Goal: Information Seeking & Learning: Compare options

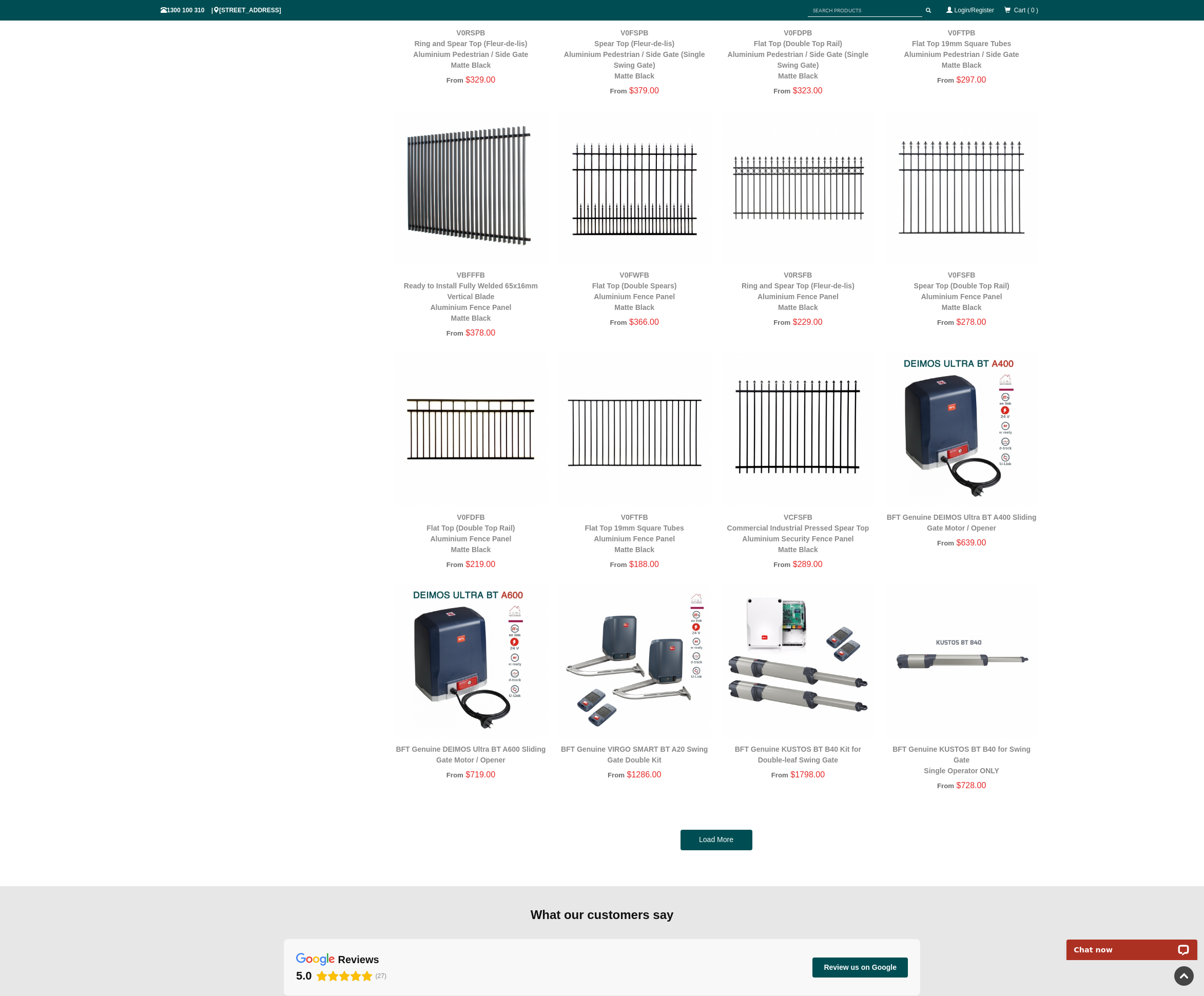
scroll to position [1771, 0]
click at [712, 834] on link "Load More" at bounding box center [717, 840] width 72 height 21
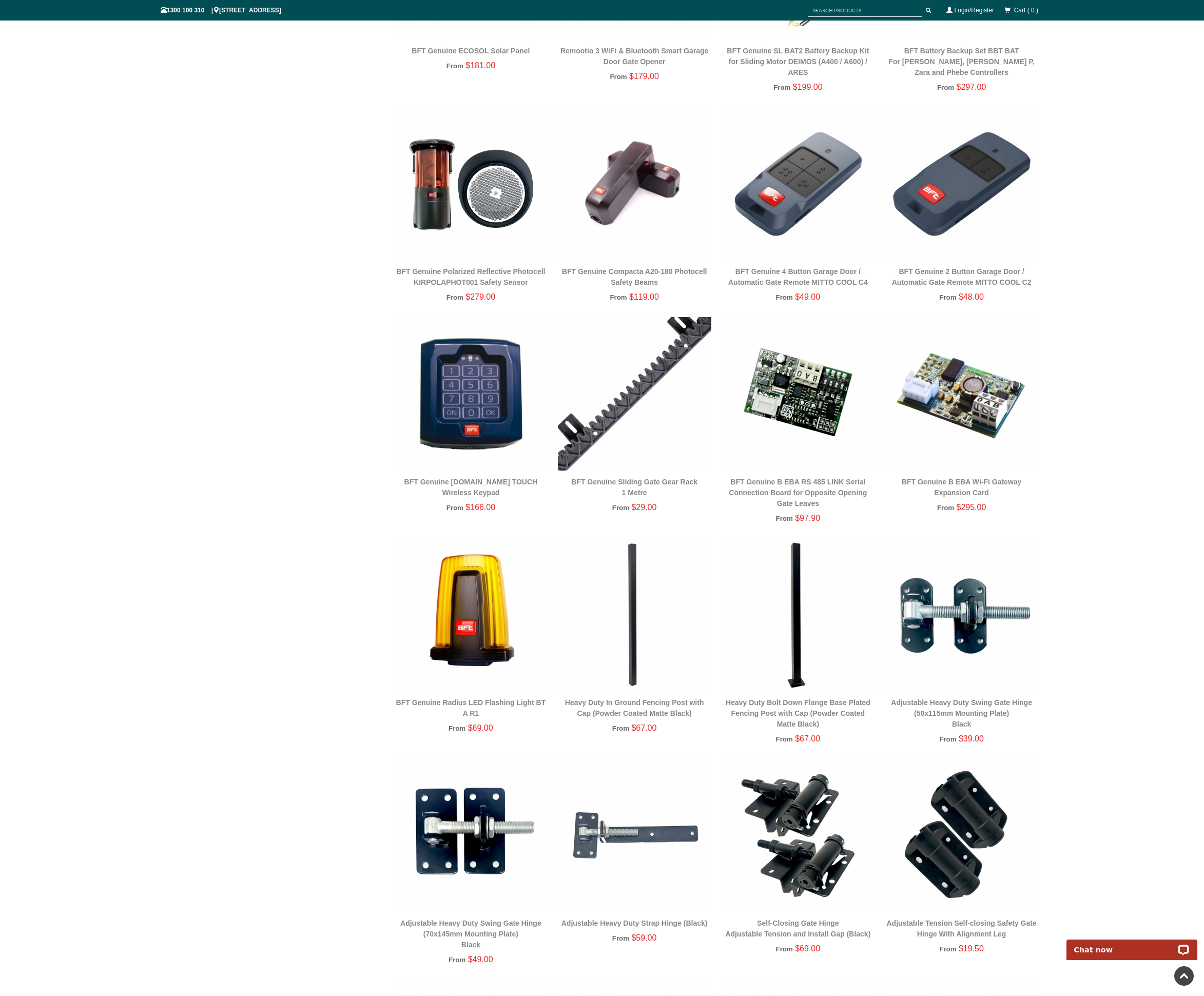
scroll to position [3156, 0]
click at [800, 721] on link "Heavy Duty Bolt Down Flange Base Plated Fencing Post with Cap (Powder Coated Ma…" at bounding box center [798, 712] width 145 height 30
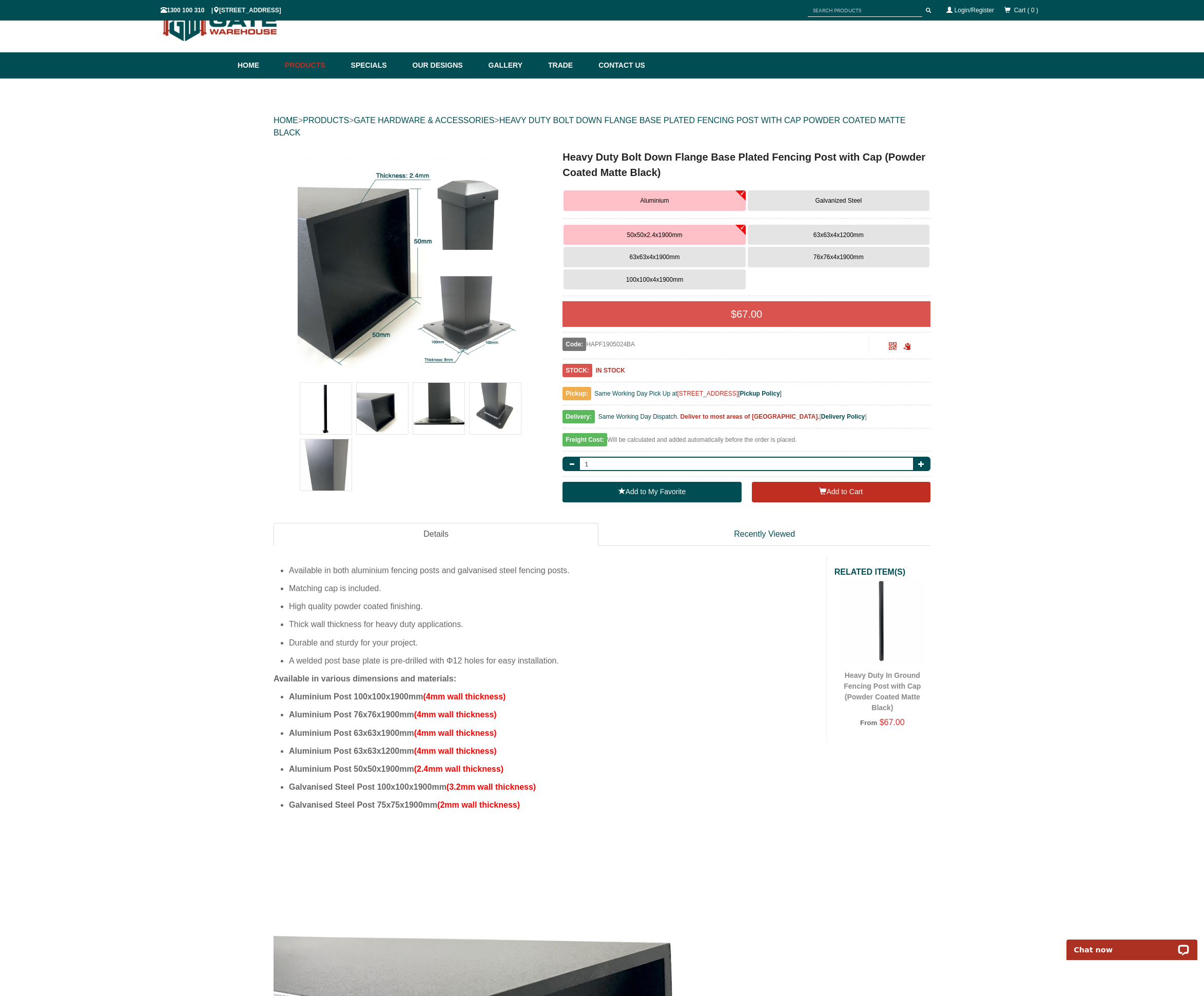
click at [670, 283] on button "100x100x4x1900mm" at bounding box center [654, 280] width 181 height 21
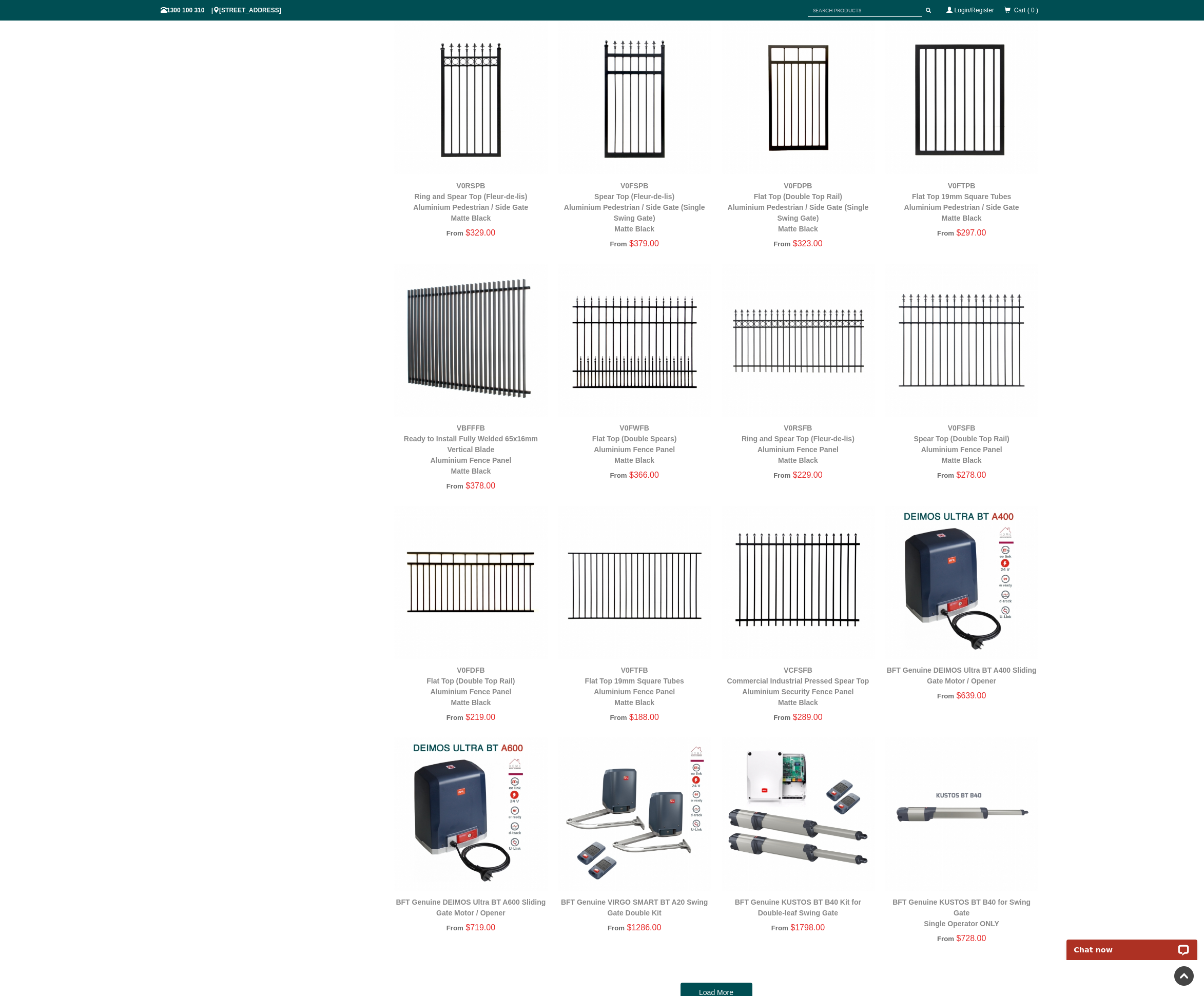
scroll to position [2099, 0]
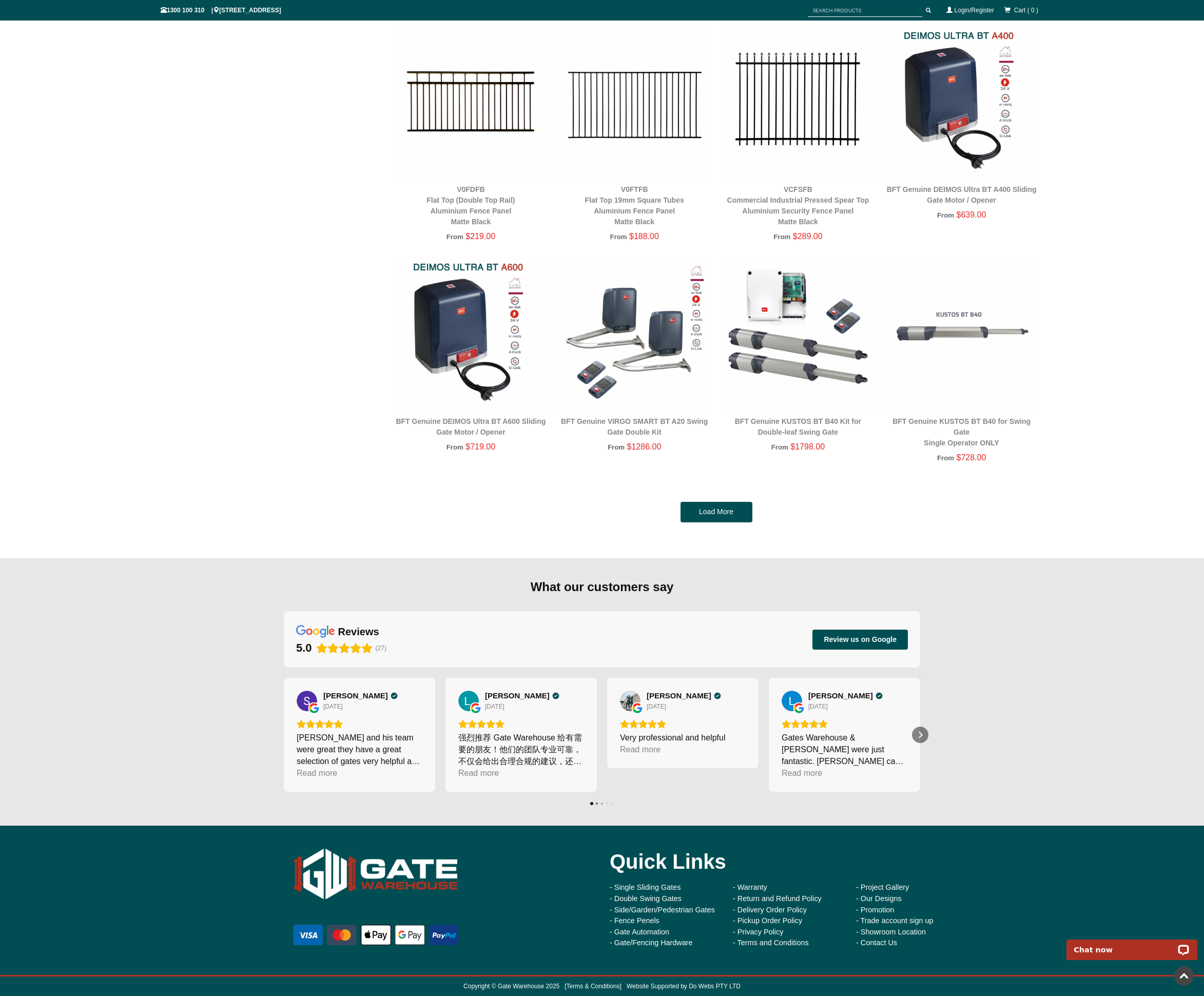
click at [697, 508] on link "Load More" at bounding box center [717, 512] width 72 height 21
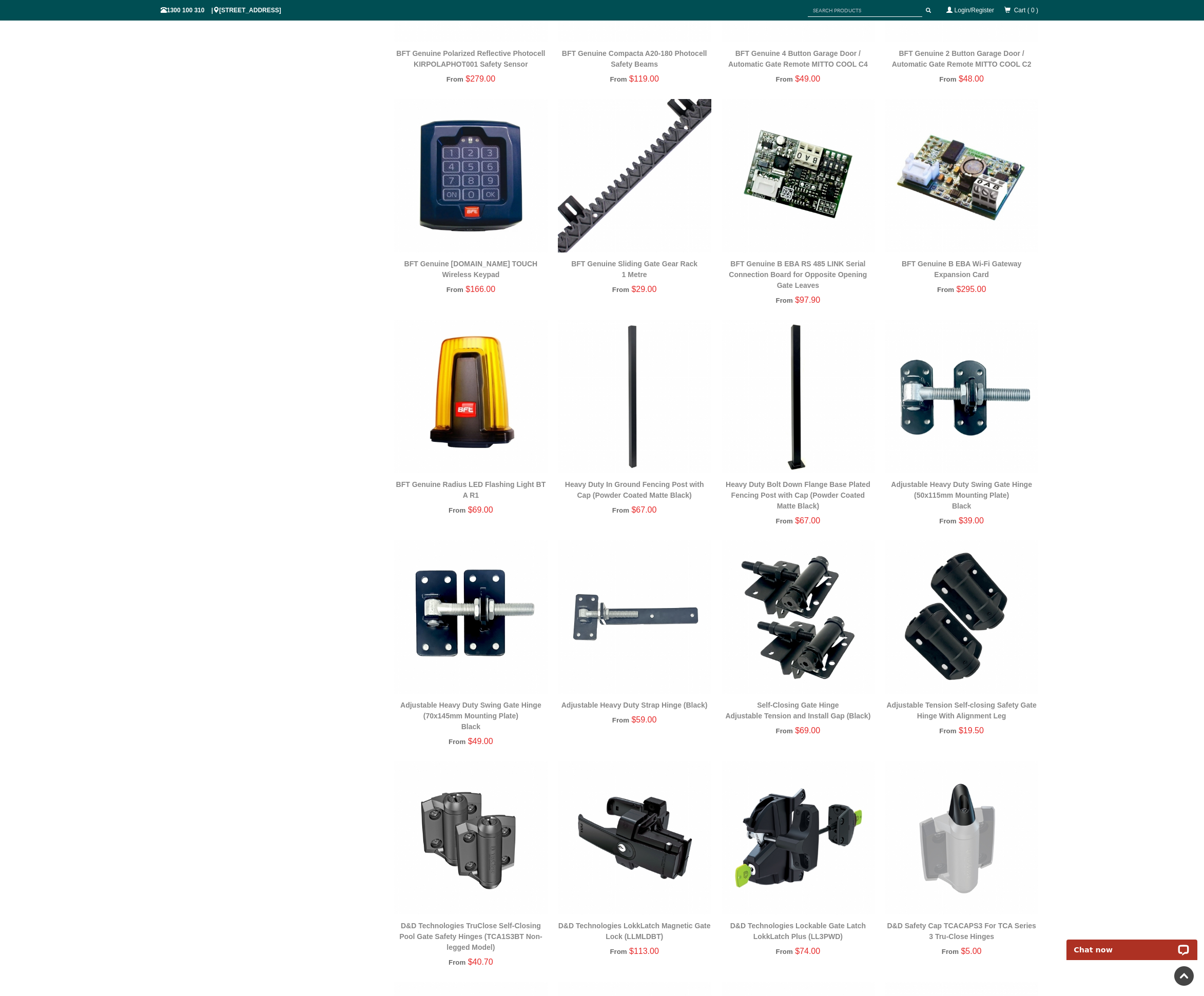
scroll to position [3421, 0]
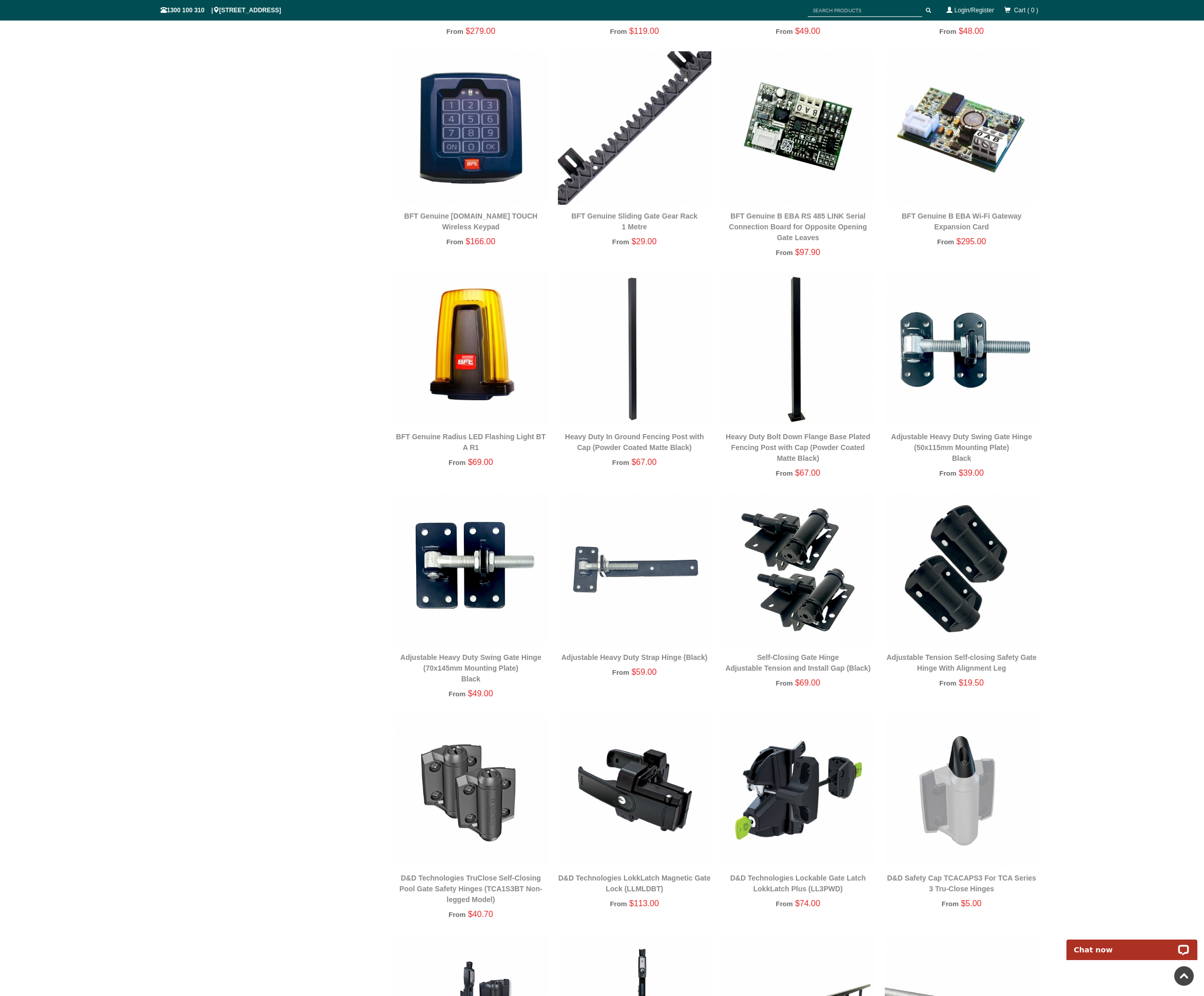
click at [611, 432] on div "Heavy Duty In Ground Fencing Post with Cap (Powder Coated Matte Black)" at bounding box center [634, 442] width 153 height 21
click at [629, 439] on link "Heavy Duty In Ground Fencing Post with Cap (Powder Coated Matte Black)" at bounding box center [634, 442] width 139 height 19
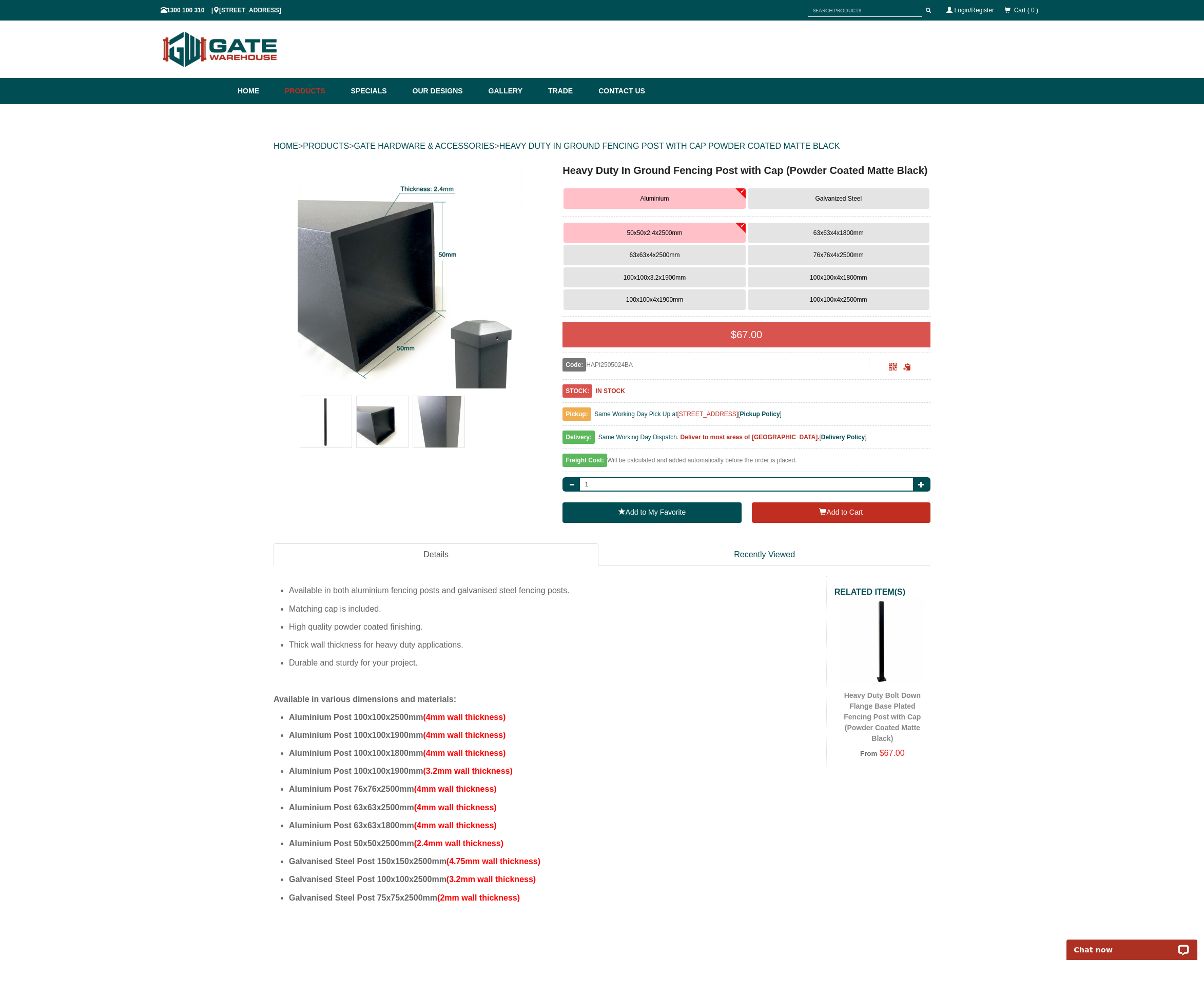
click at [682, 278] on span "100x100x3.2x1900mm" at bounding box center [654, 277] width 62 height 7
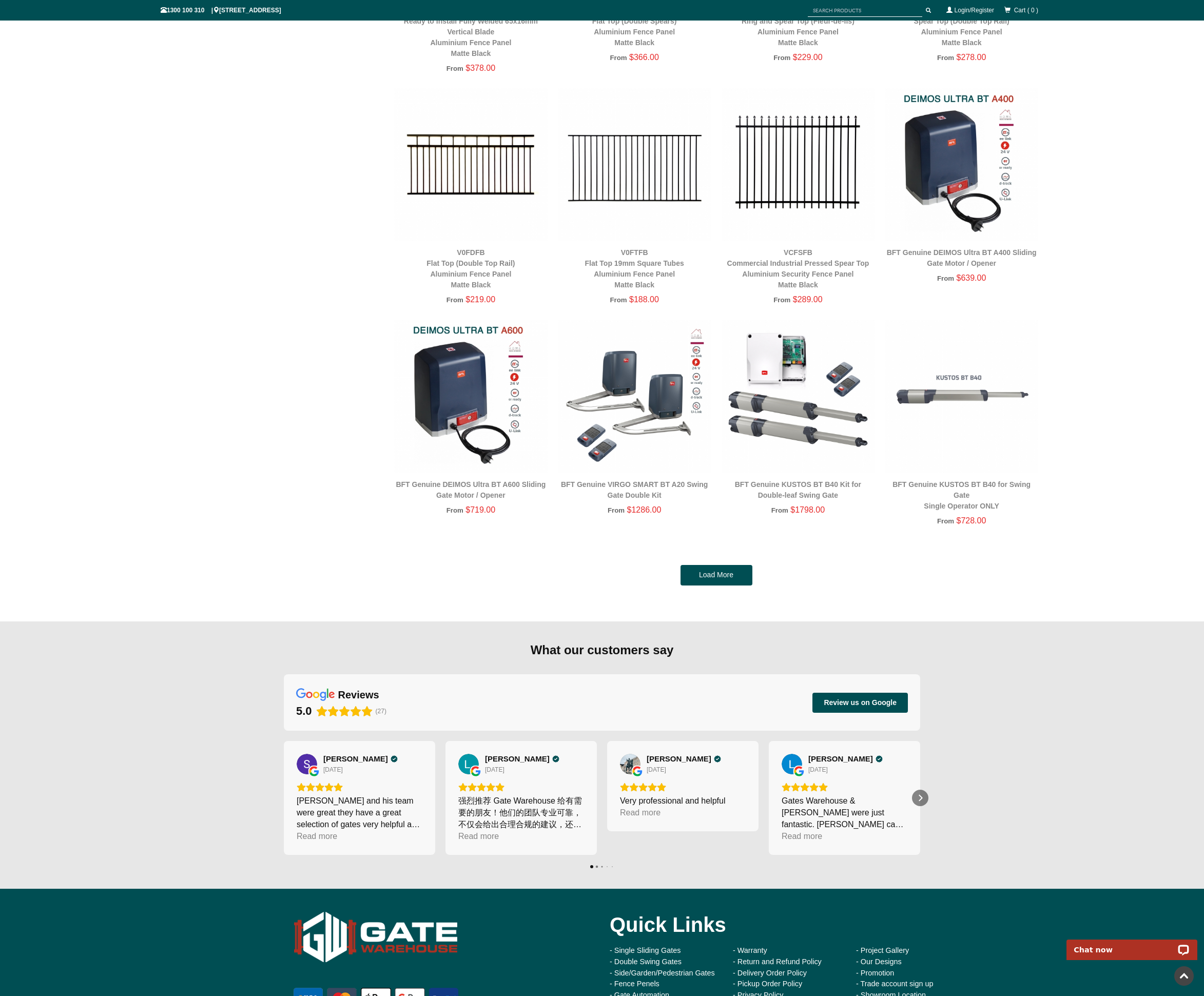
scroll to position [2099, 0]
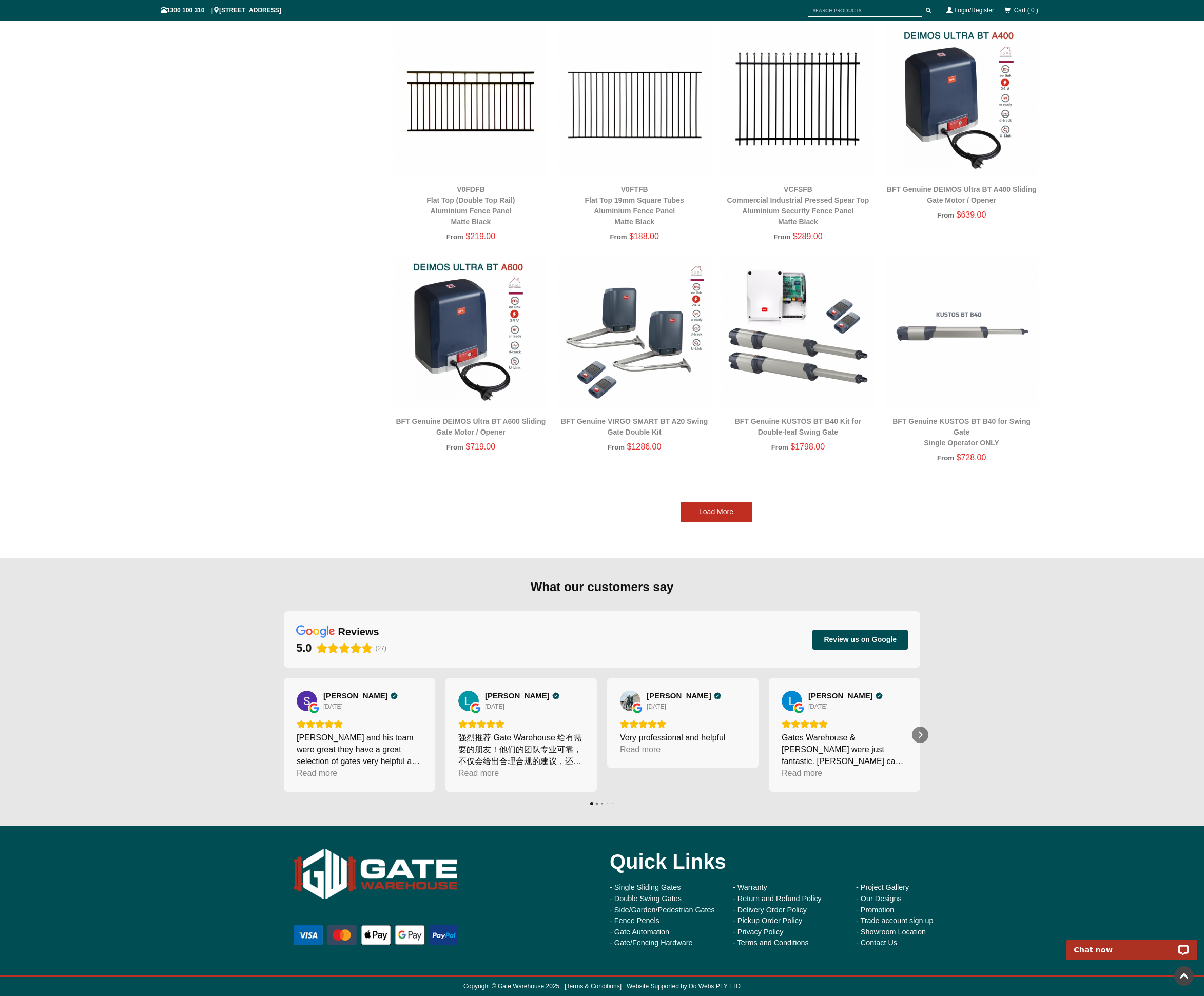
click at [695, 511] on link "Load More" at bounding box center [717, 512] width 72 height 21
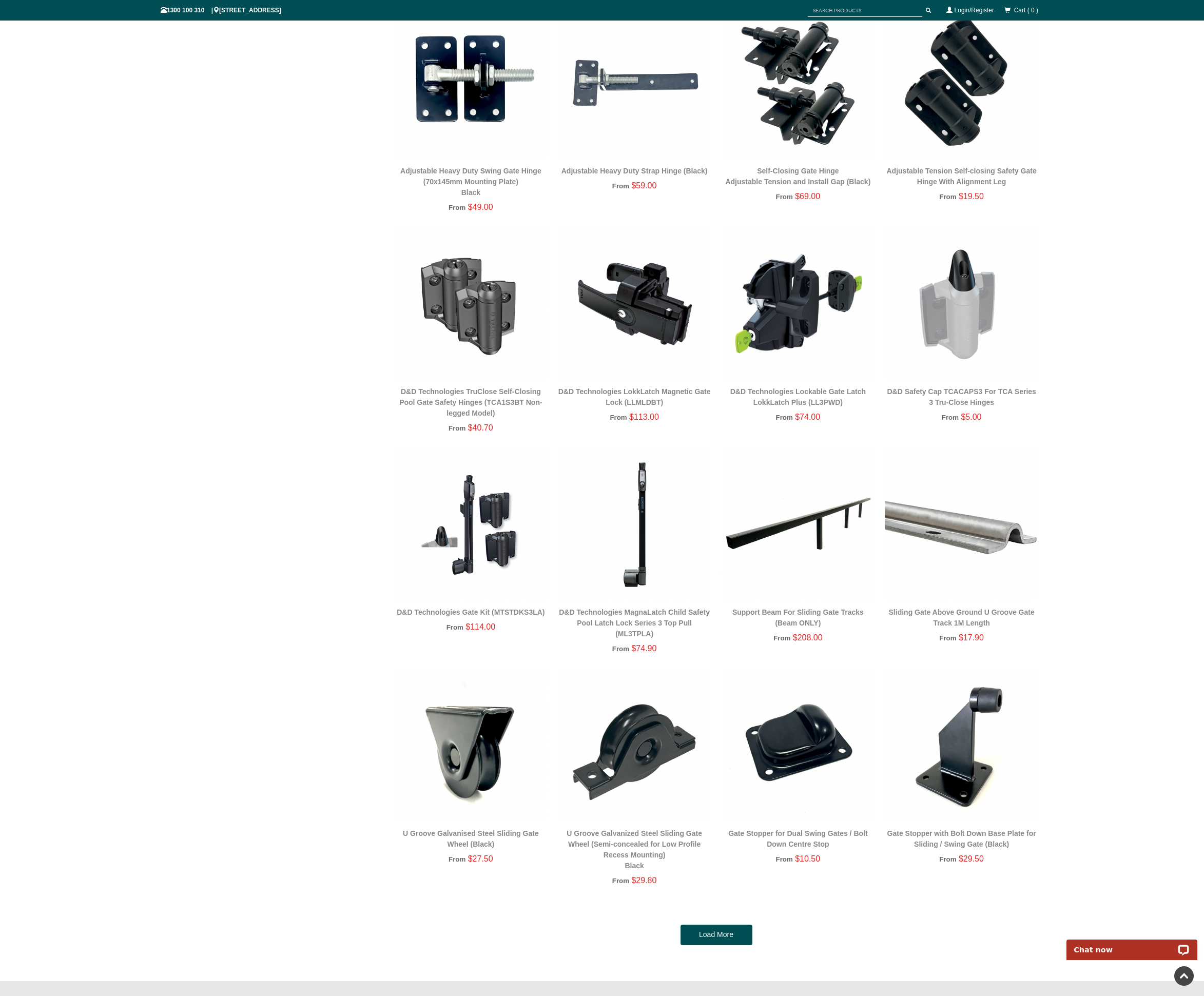
scroll to position [4087, 0]
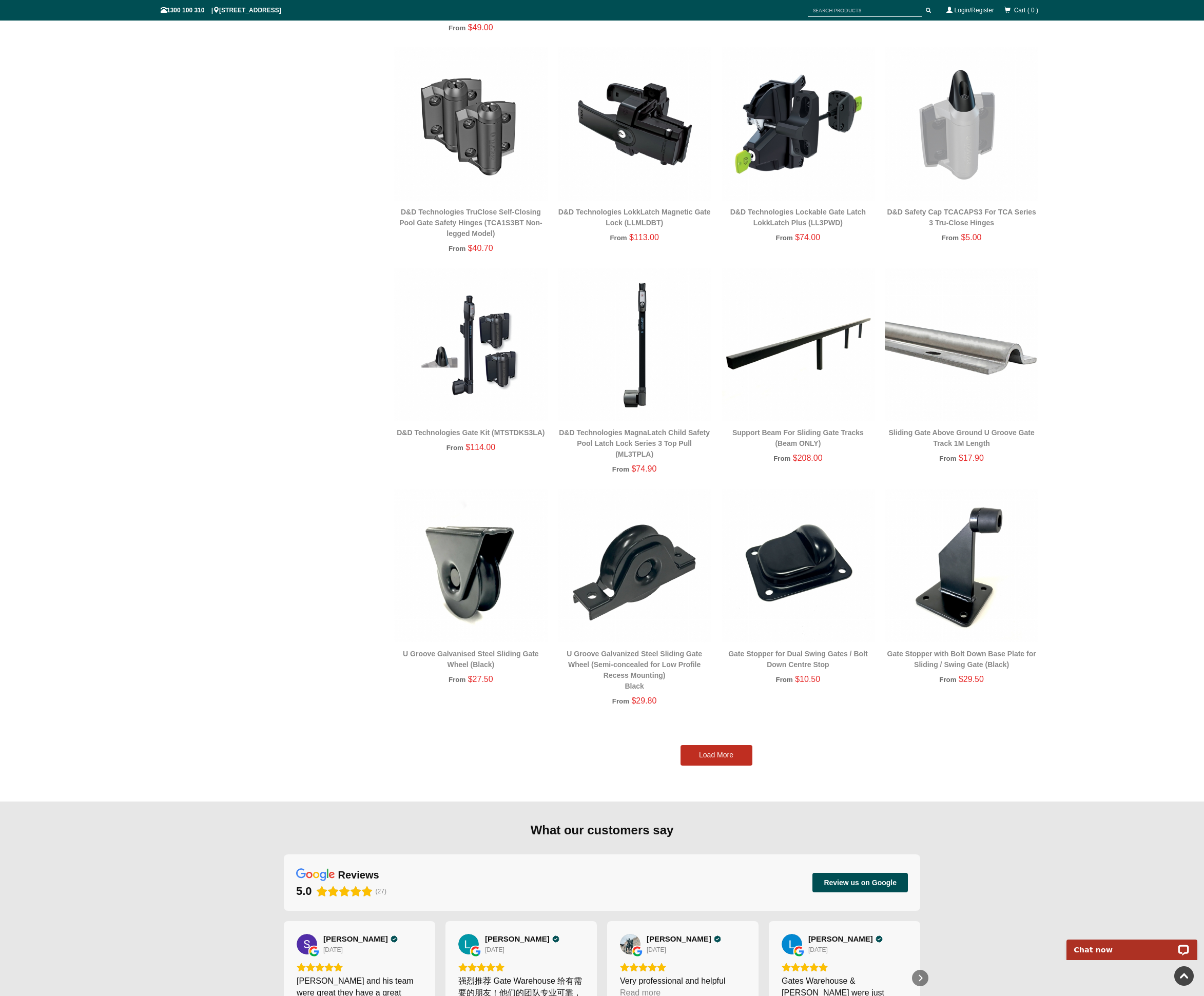
click at [711, 755] on link "Load More" at bounding box center [717, 755] width 72 height 21
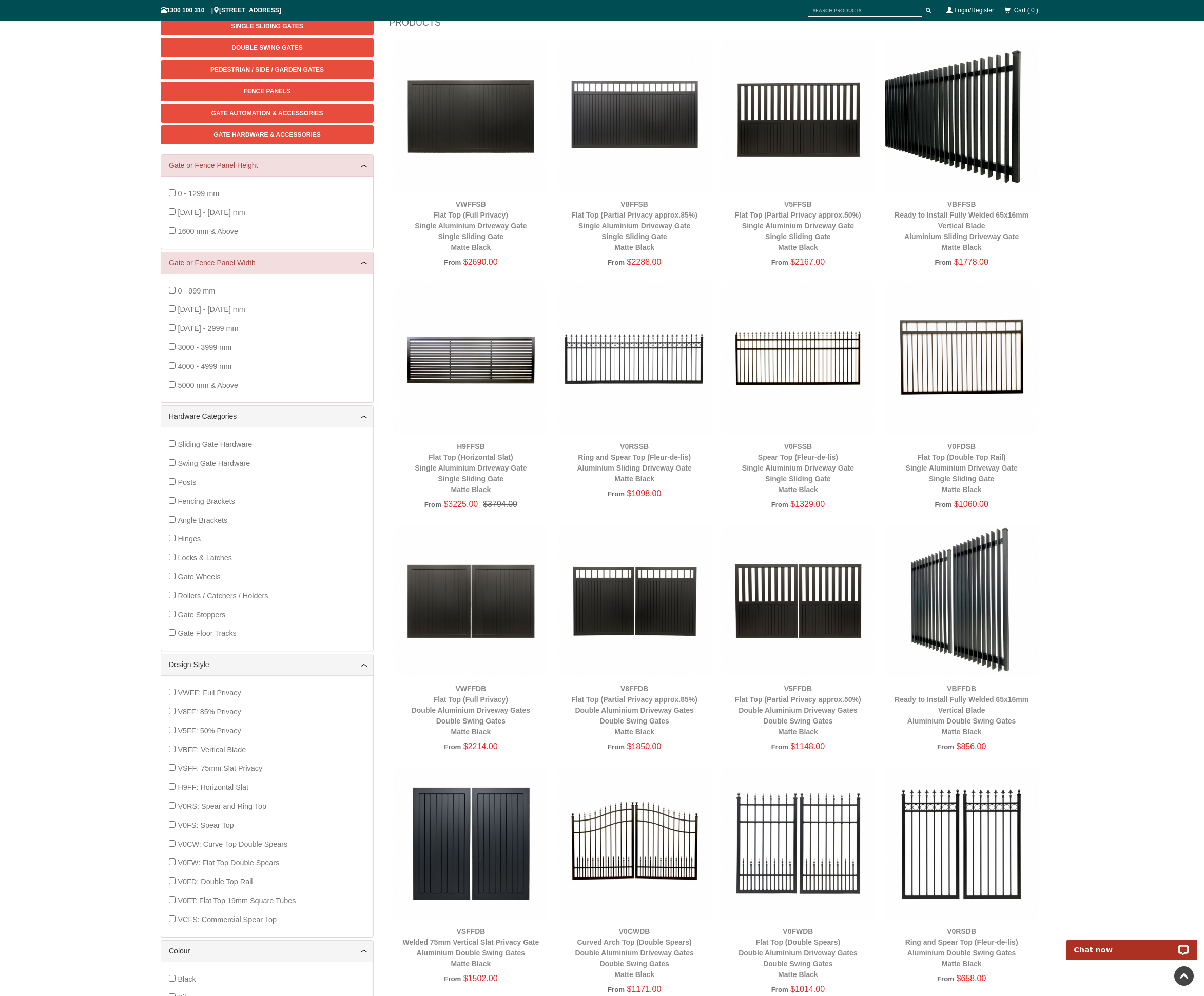
scroll to position [0, 0]
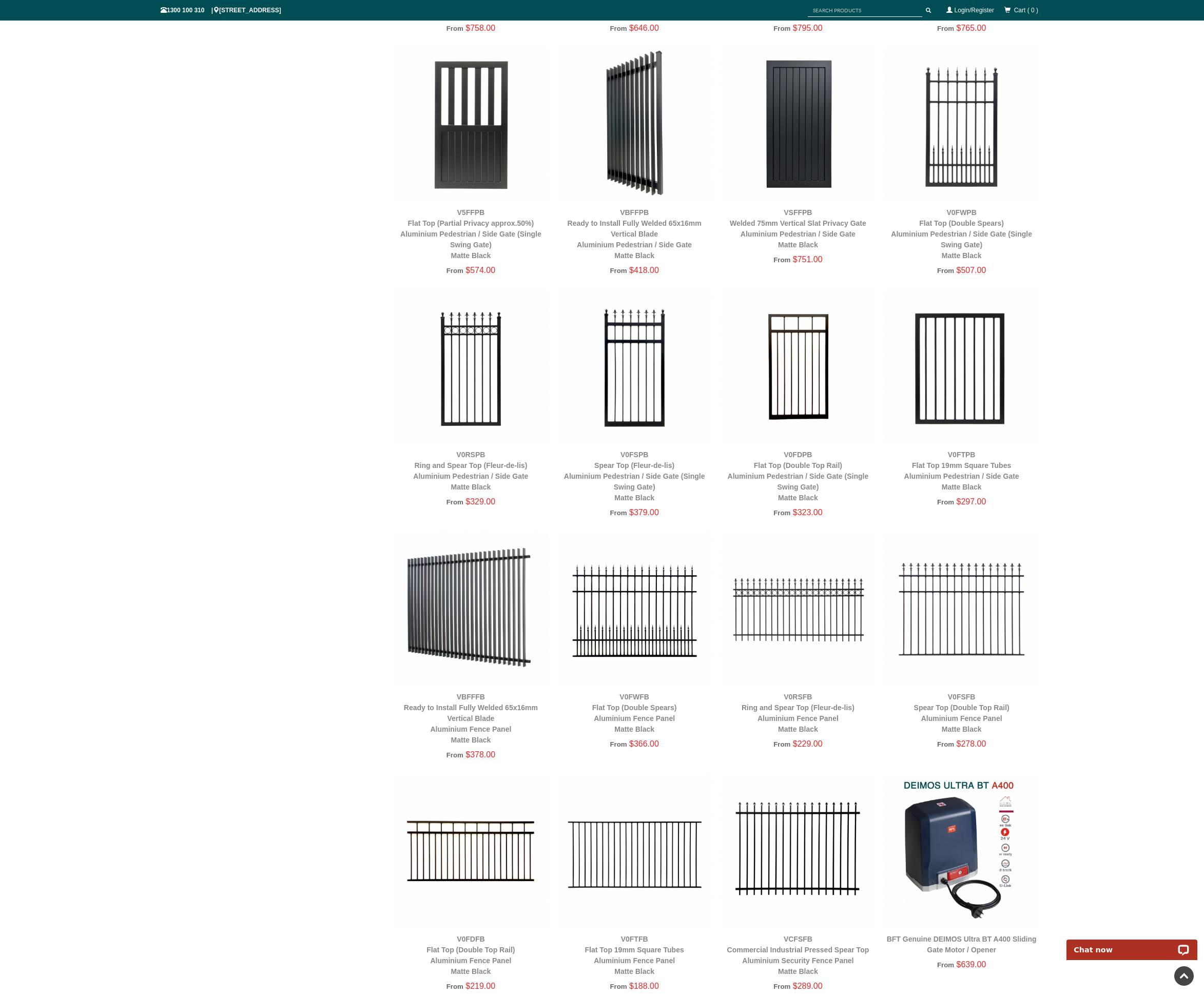
scroll to position [1400, 0]
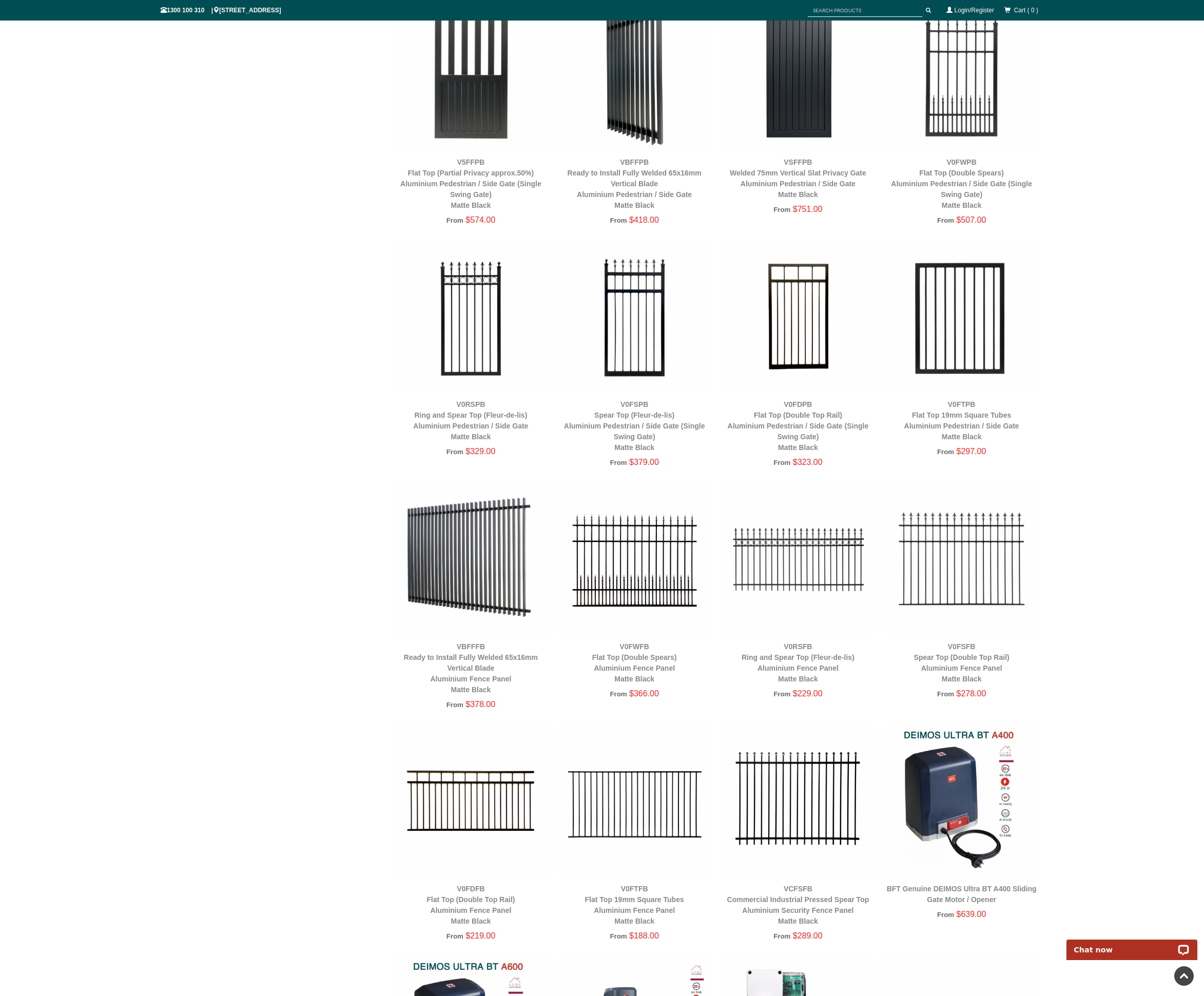
click at [469, 663] on div "VBFFFB Ready to Install Fully Welded 65x16mm Vertical Blade Aluminium Fence Pan…" at bounding box center [470, 668] width 153 height 54
click at [471, 655] on link "VBFFFB Ready to Install Fully Welded 65x16mm Vertical Blade Aluminium Fence Pan…" at bounding box center [470, 668] width 134 height 51
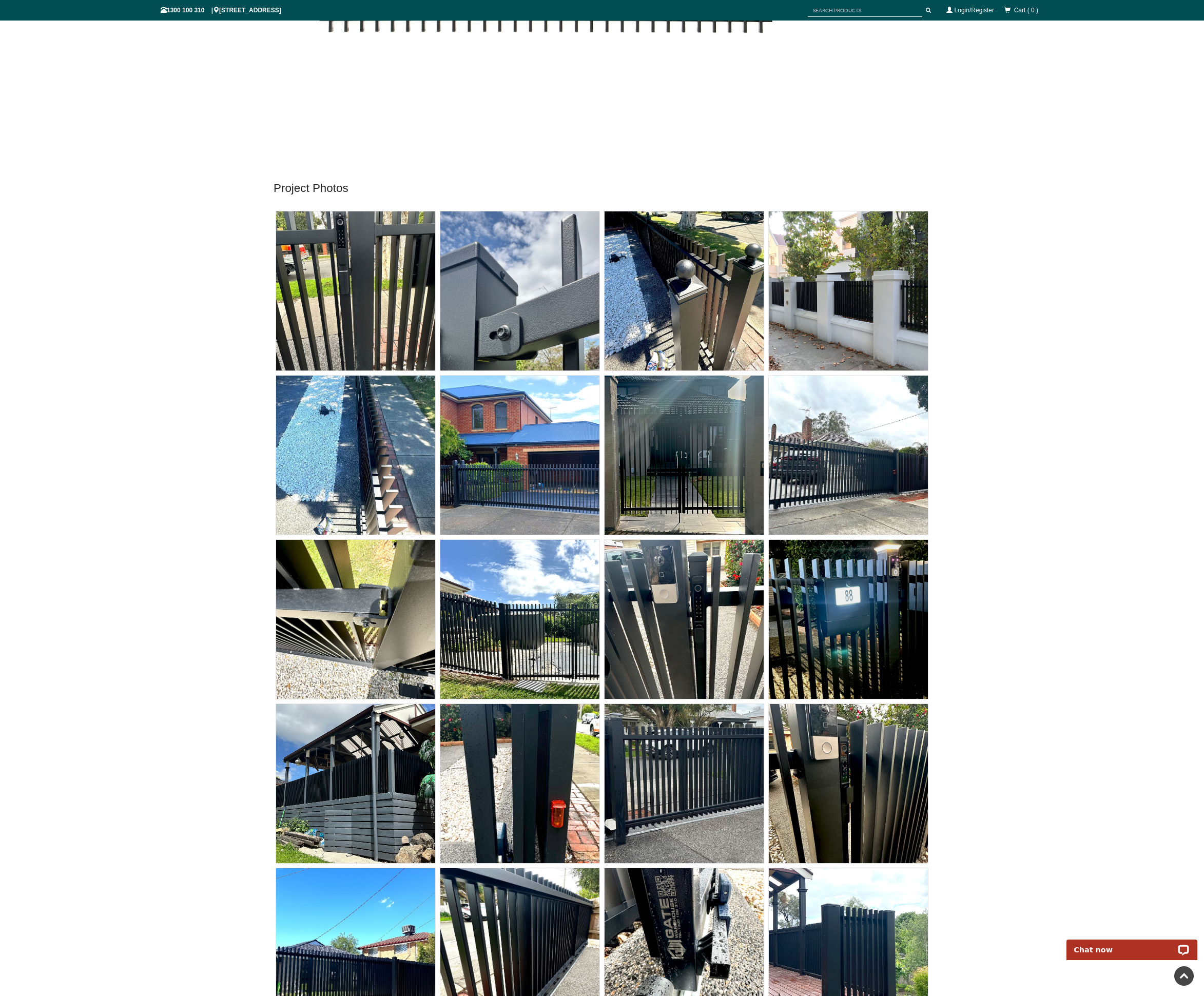
scroll to position [5931, 0]
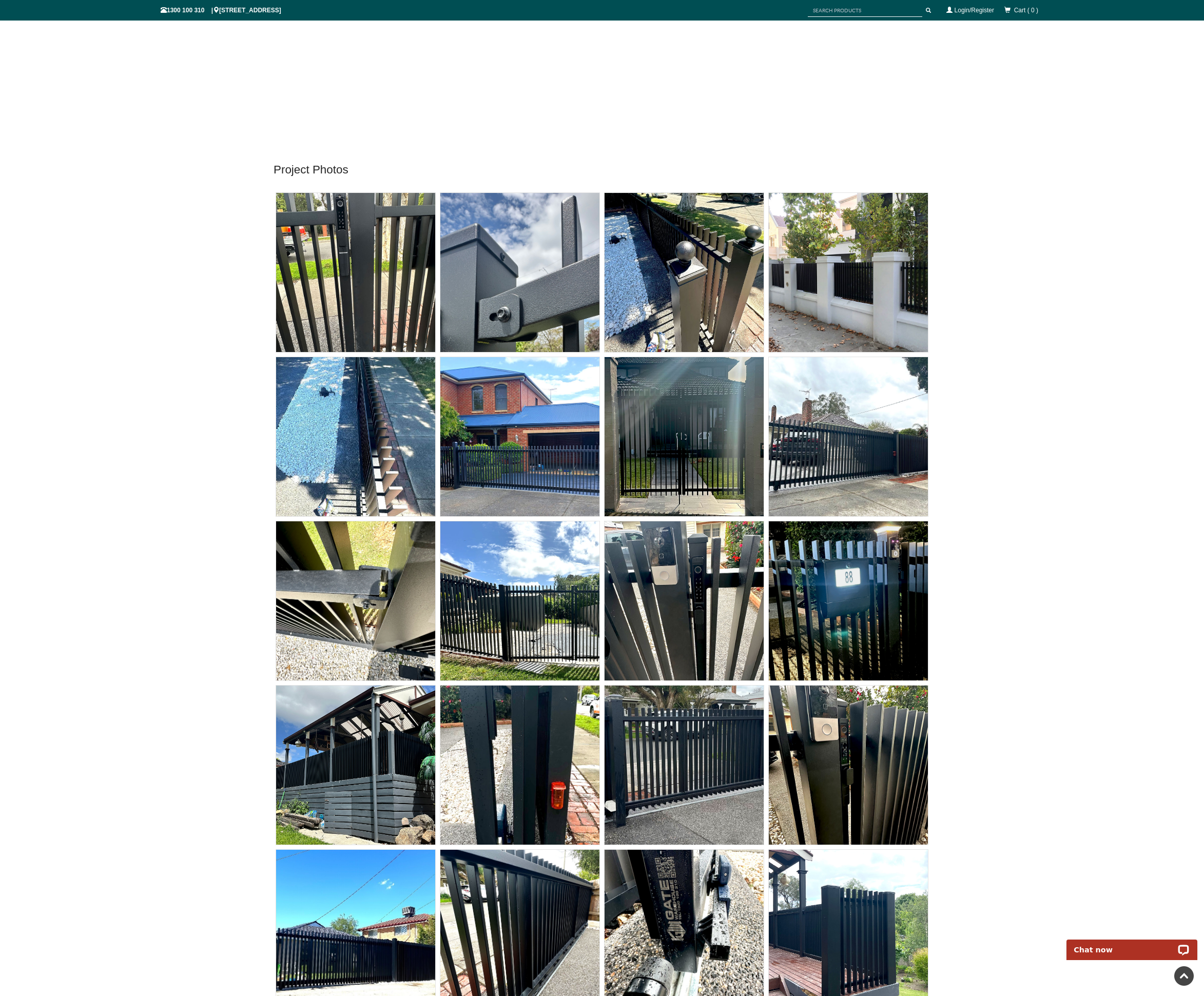
click at [862, 604] on img at bounding box center [848, 601] width 159 height 159
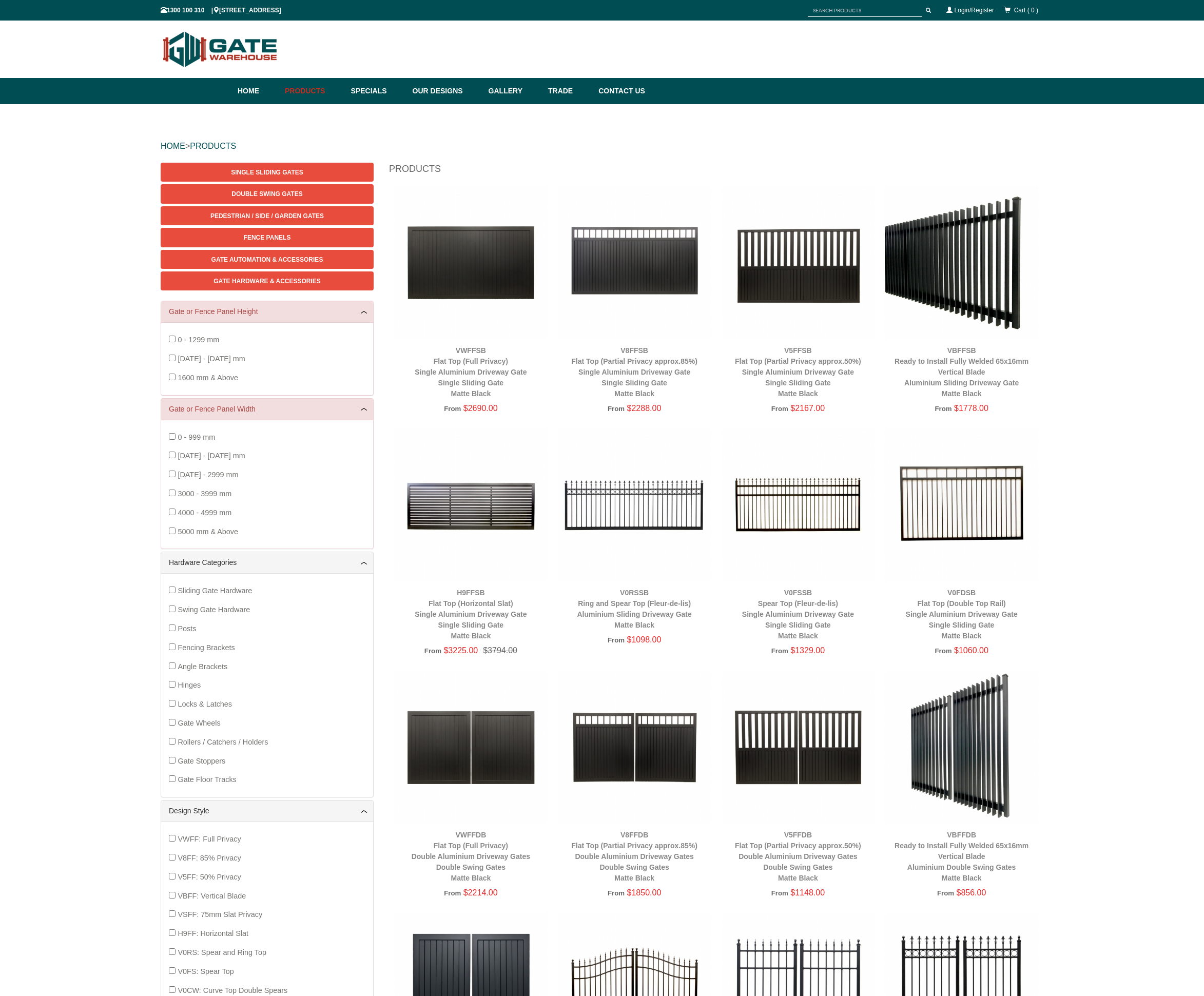
scroll to position [26, 0]
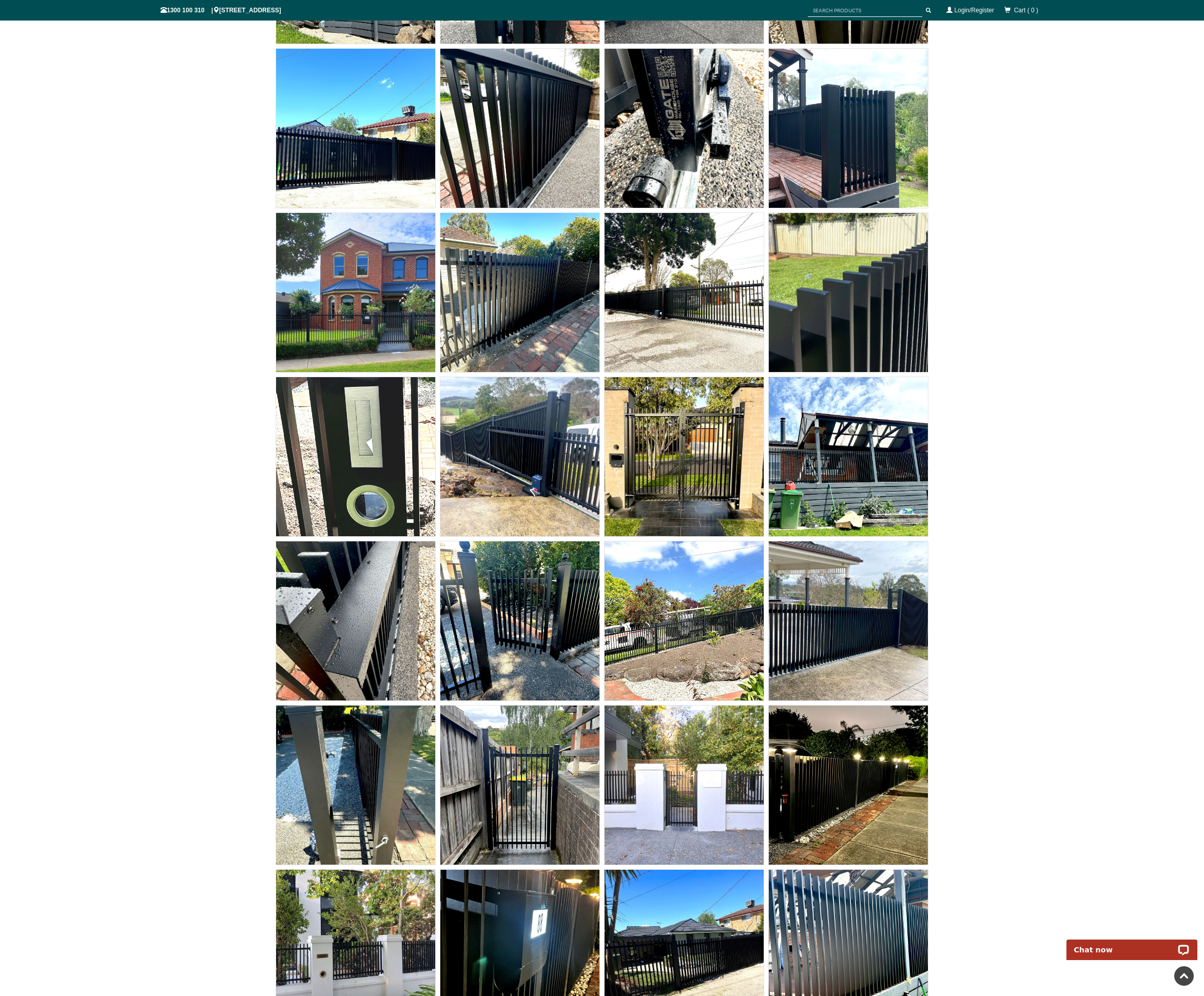
scroll to position [6769, 0]
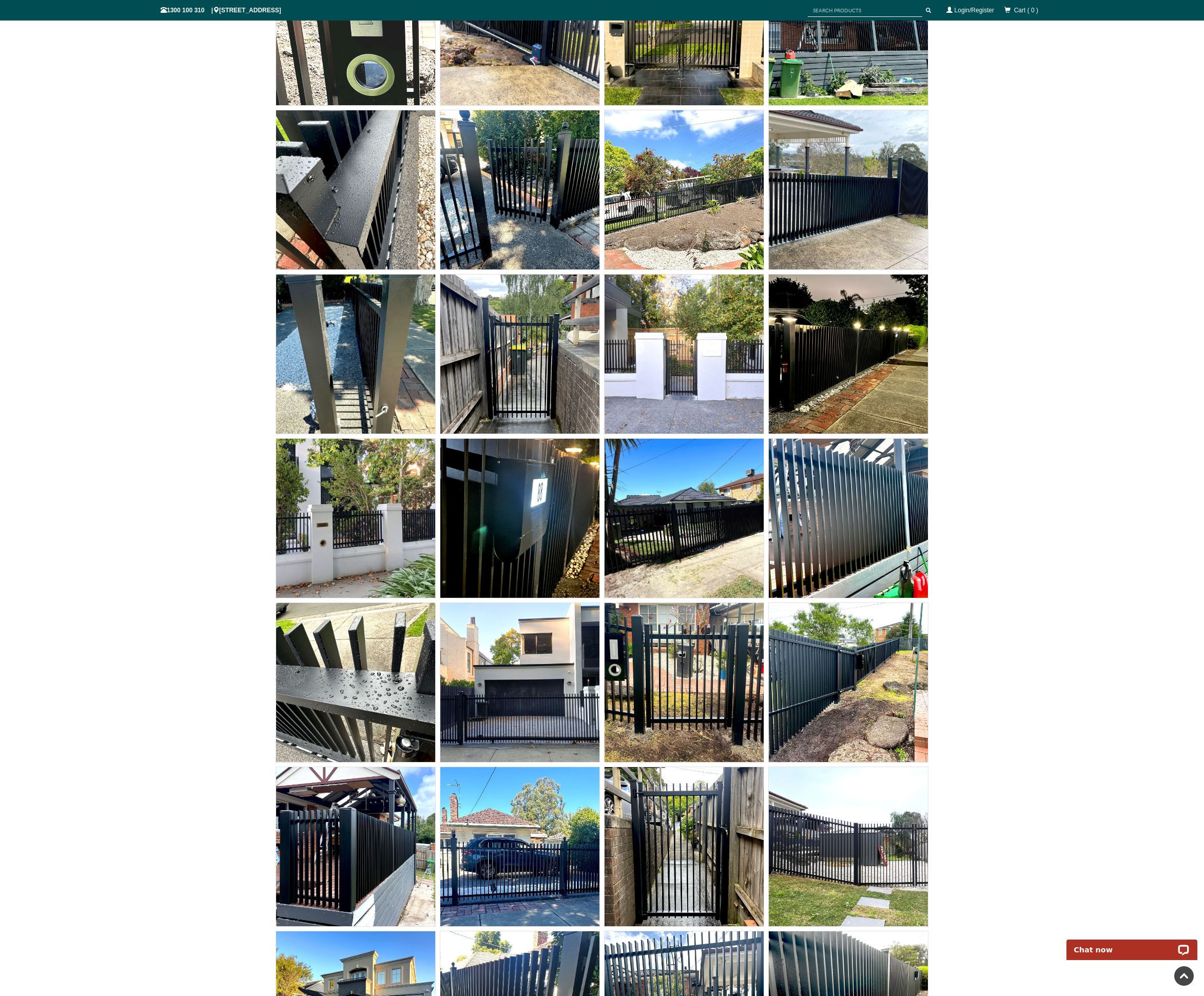
scroll to position [7178, 0]
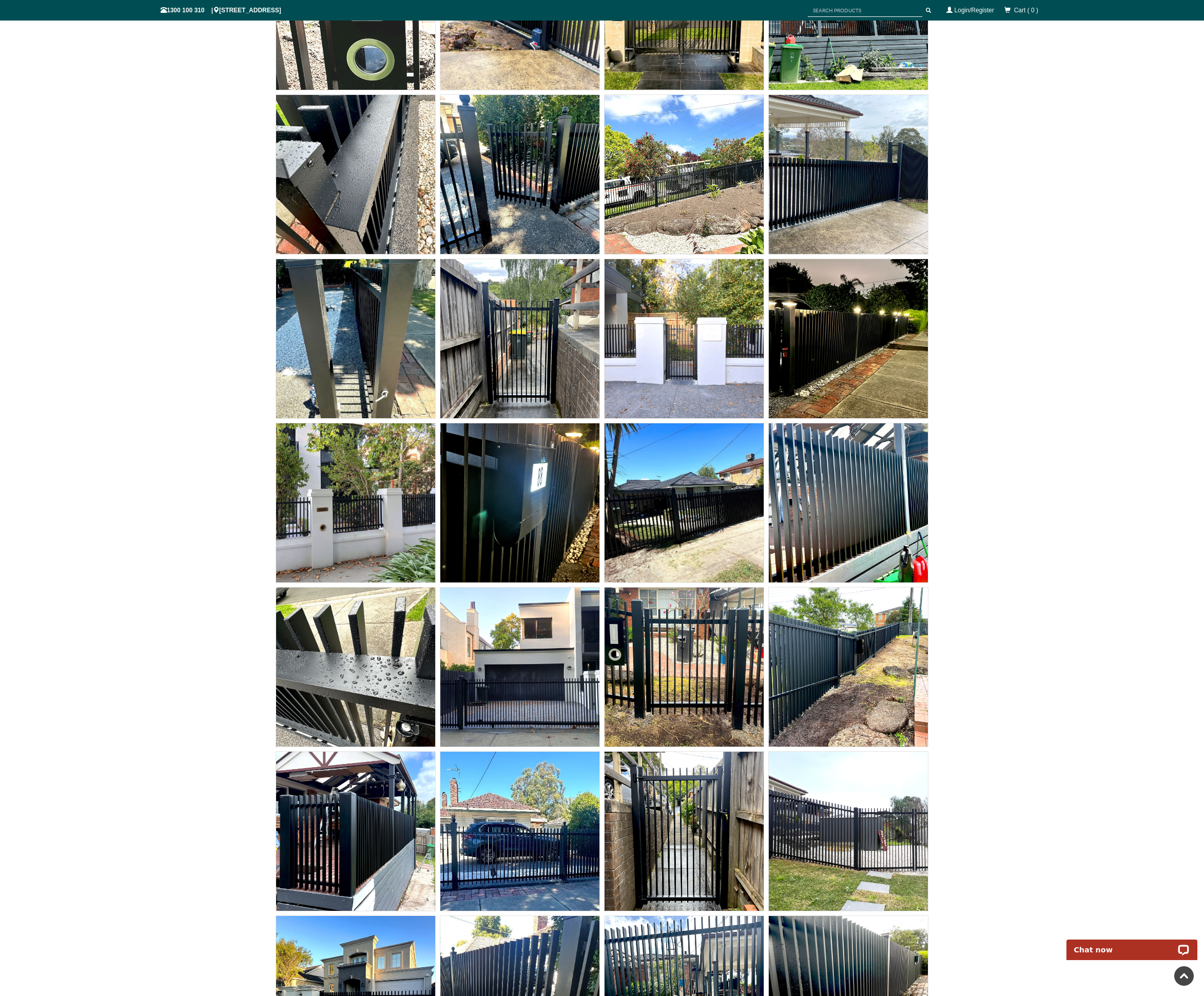
click at [485, 479] on img at bounding box center [520, 503] width 159 height 159
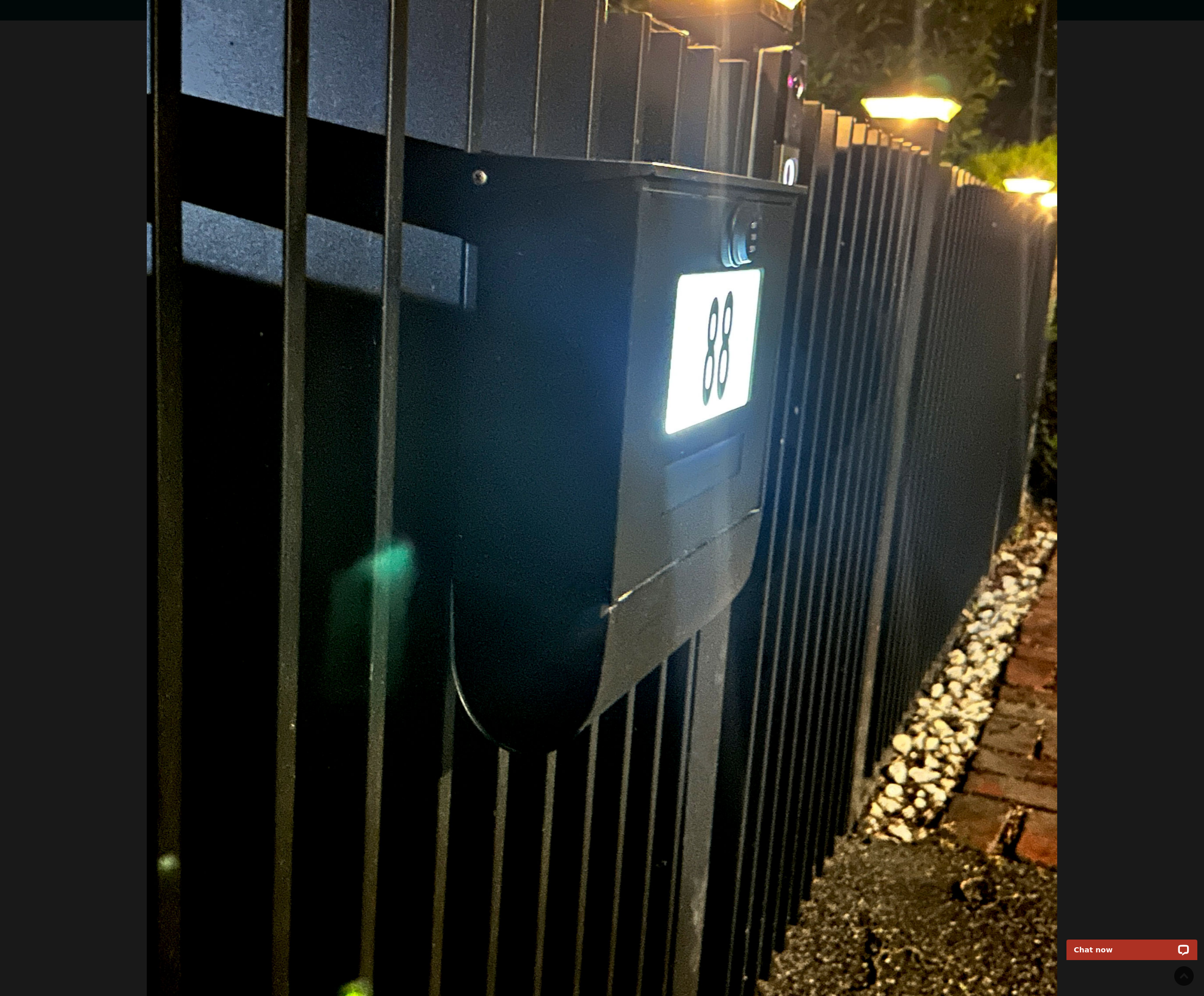
click at [90, 292] on div at bounding box center [602, 498] width 1204 height 996
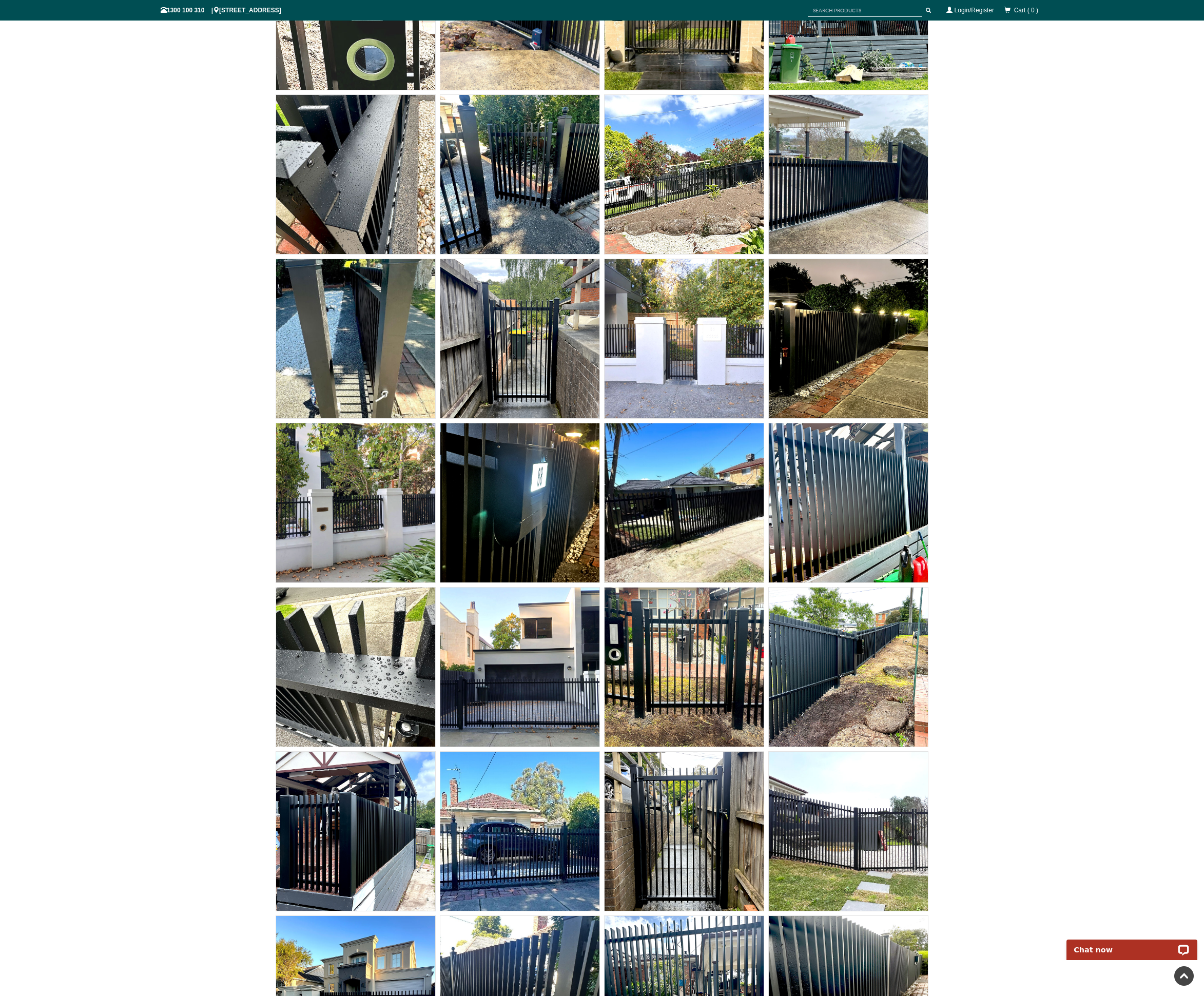
click at [519, 498] on img at bounding box center [520, 503] width 159 height 159
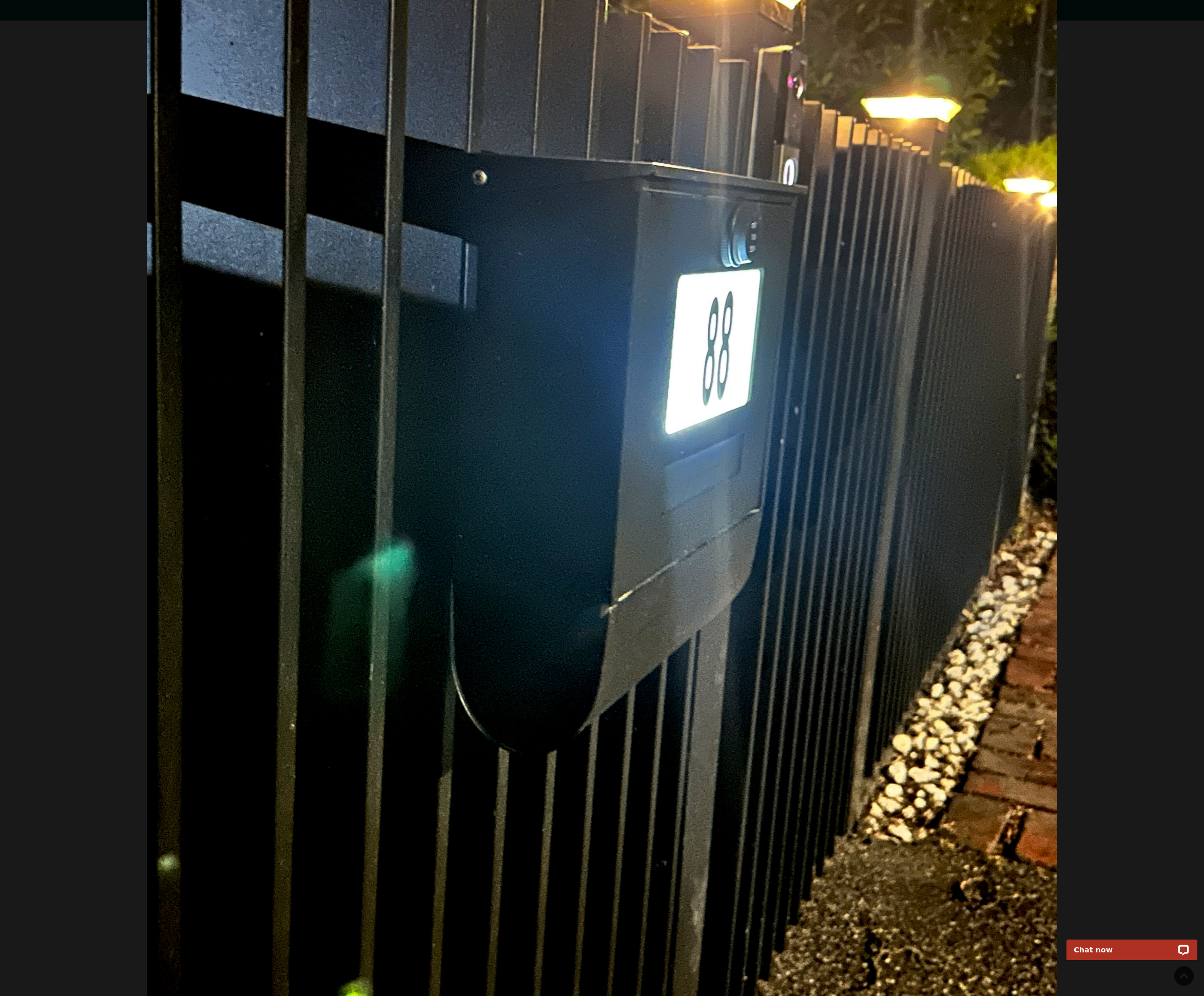
click at [56, 361] on div at bounding box center [602, 498] width 1204 height 996
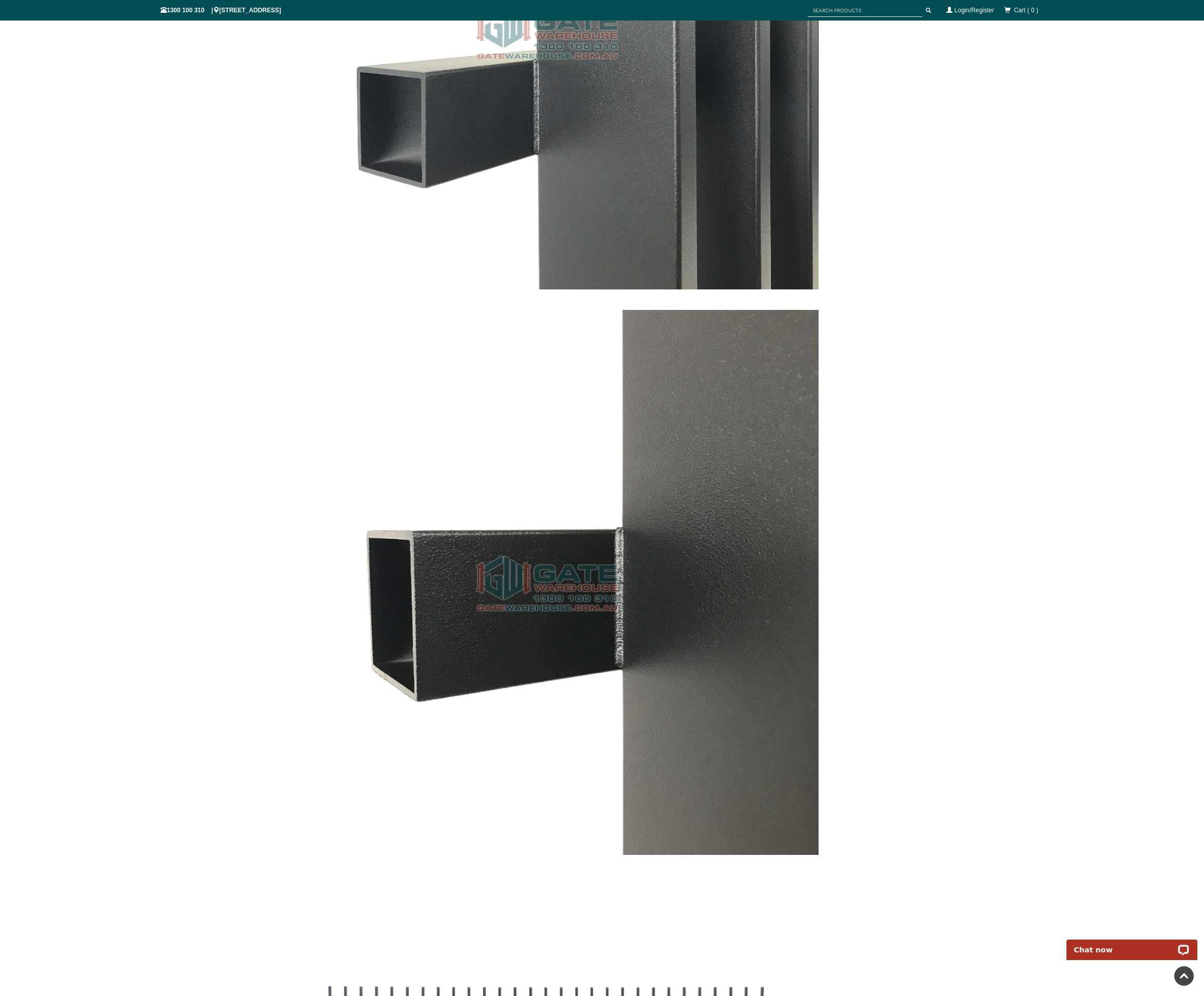
scroll to position [4635, 0]
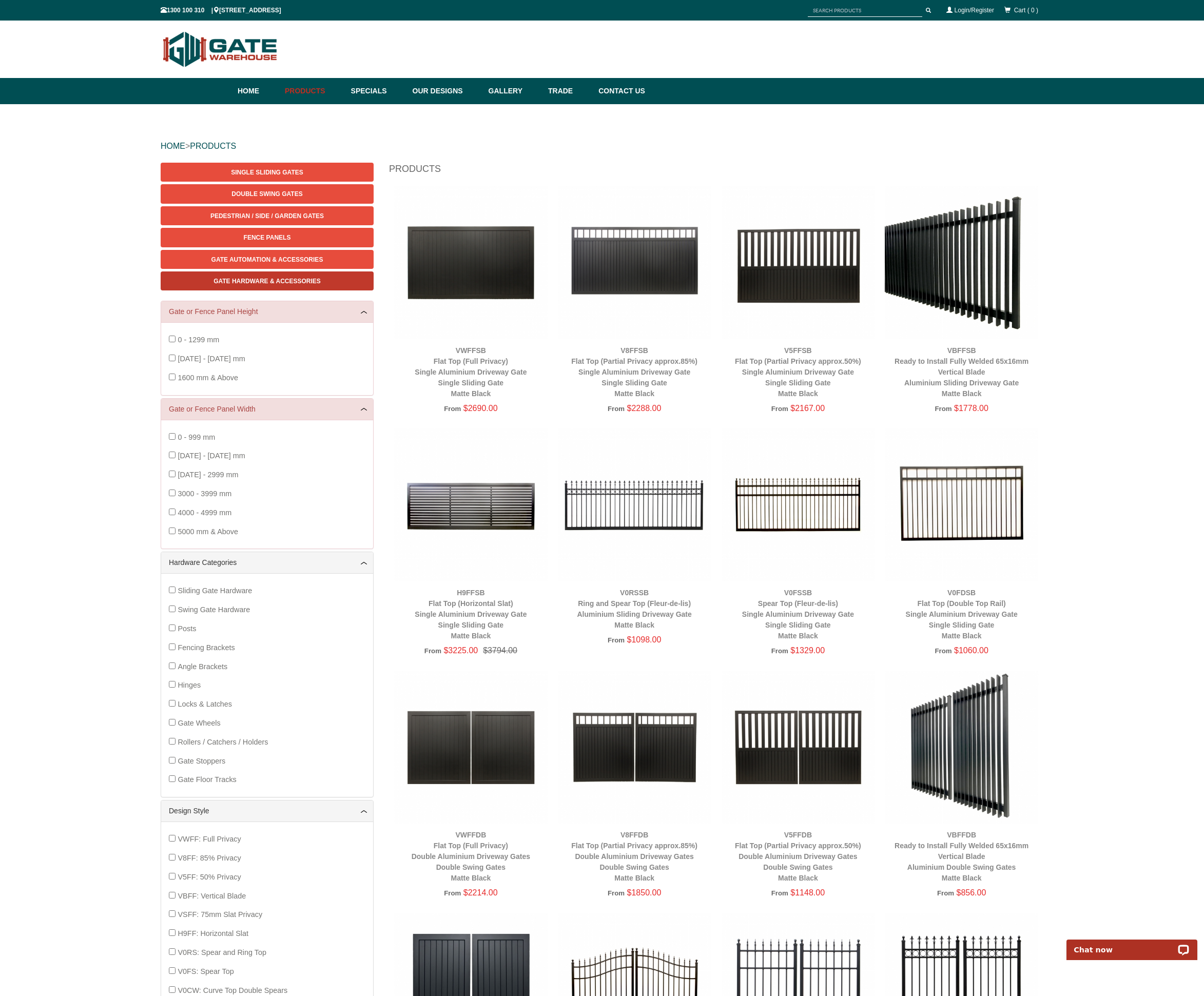
click at [247, 280] on span "Gate Hardware & Accessories" at bounding box center [267, 281] width 107 height 7
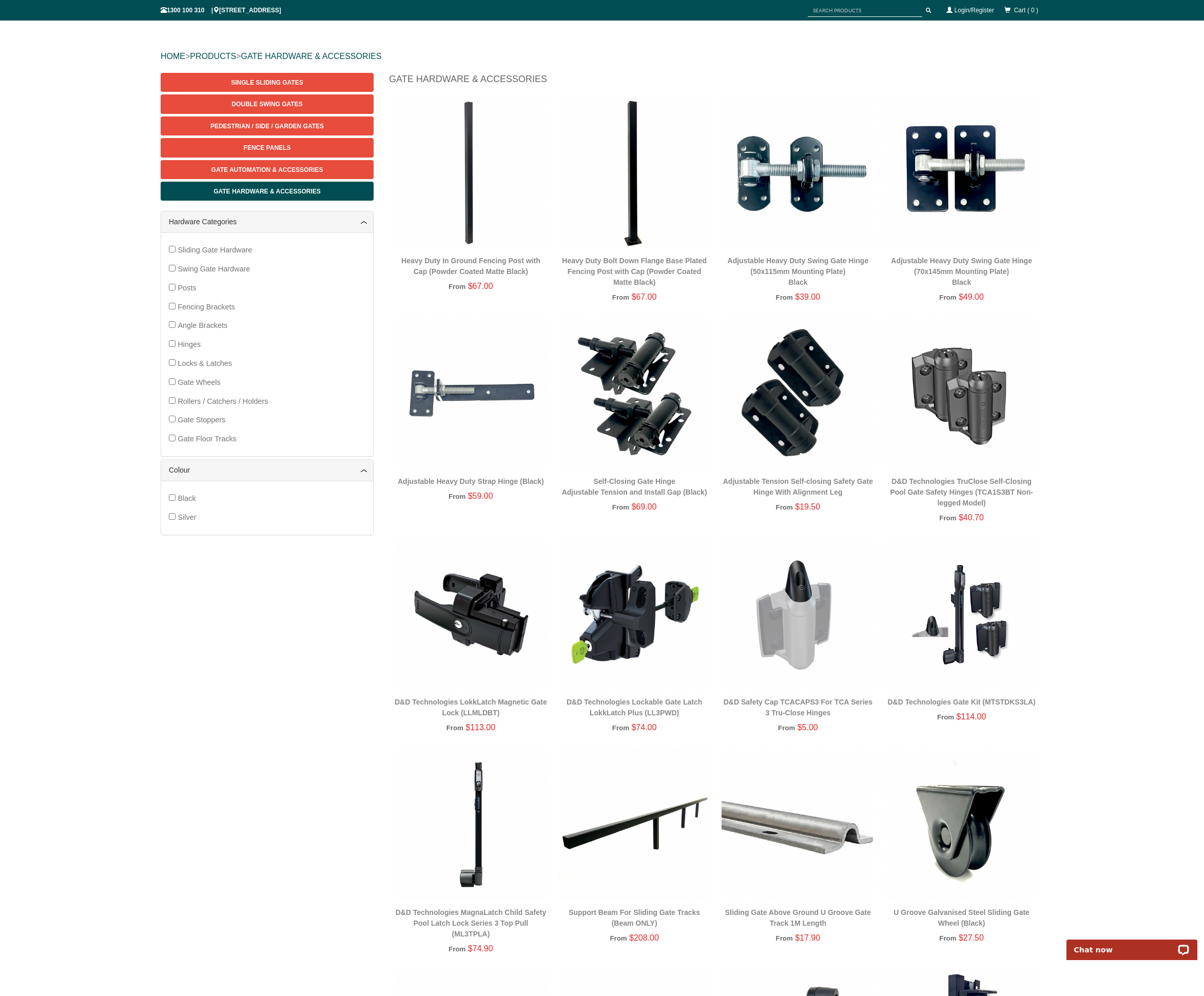
scroll to position [107, 0]
